Goal: Information Seeking & Learning: Learn about a topic

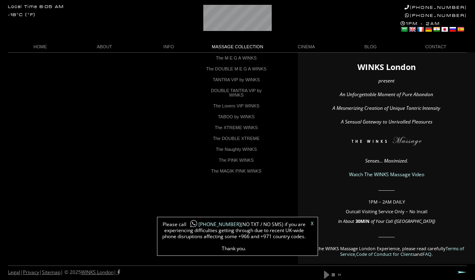
click at [238, 58] on link "The M E G A WINKS" at bounding box center [236, 58] width 68 height 11
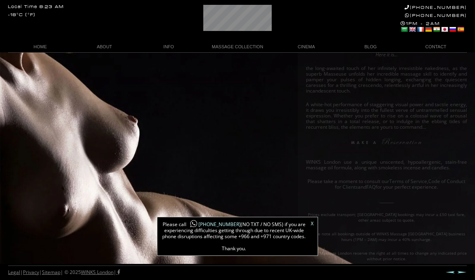
scroll to position [211, 0]
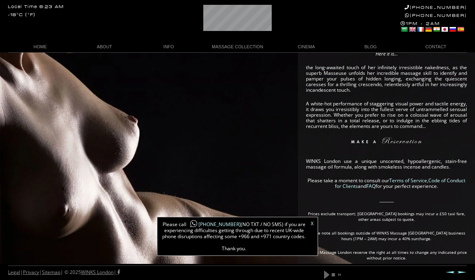
click at [313, 226] on link "X" at bounding box center [312, 223] width 3 height 5
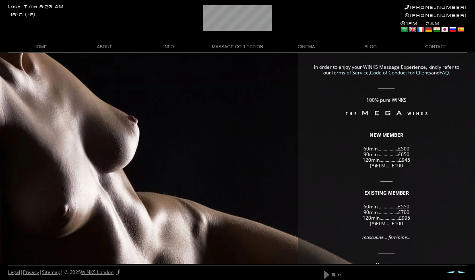
click at [443, 69] on link "FAQ" at bounding box center [443, 72] width 9 height 7
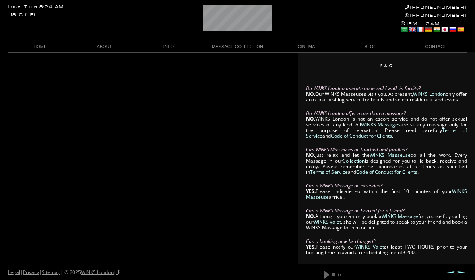
click at [105, 39] on div "Local Time 8:24 AM -18°C (°F) [PHONE_NUMBER] [PHONE_NUMBER] 1PM - 2AM Select La…" at bounding box center [237, 26] width 475 height 52
click at [110, 91] on link "The WINKS Masseuse" at bounding box center [105, 90] width 68 height 11
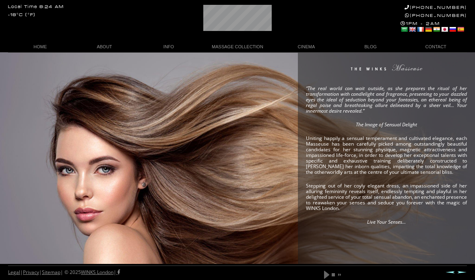
click at [329, 273] on link "play" at bounding box center [326, 275] width 7 height 10
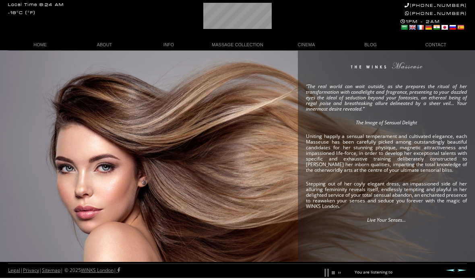
scroll to position [0, 39]
